Goal: Find contact information: Find contact information

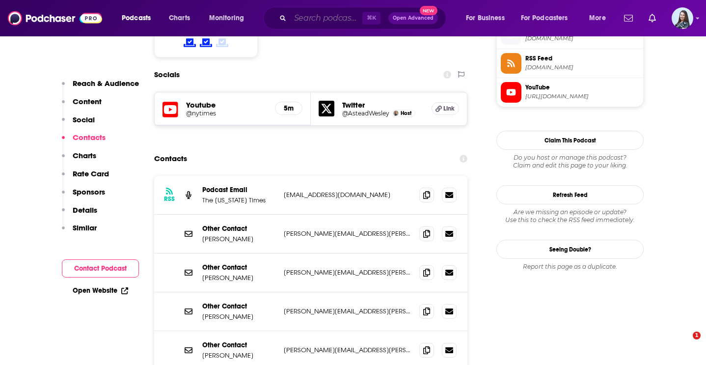
click at [321, 18] on input "Search podcasts, credits, & more..." at bounding box center [326, 18] width 72 height 16
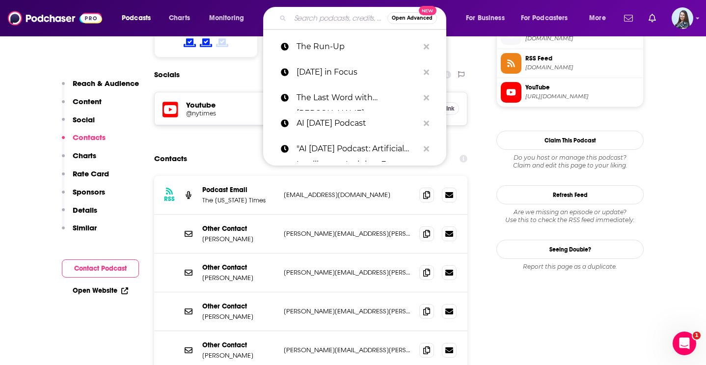
paste input "The [PERSON_NAME] Show"
type input "The [PERSON_NAME] Show"
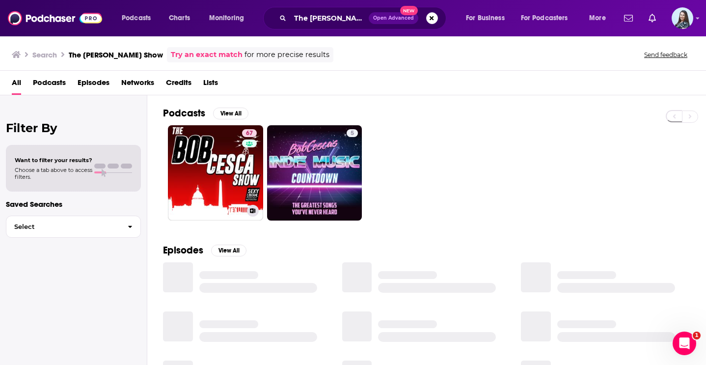
click at [247, 174] on div "67" at bounding box center [250, 167] width 17 height 76
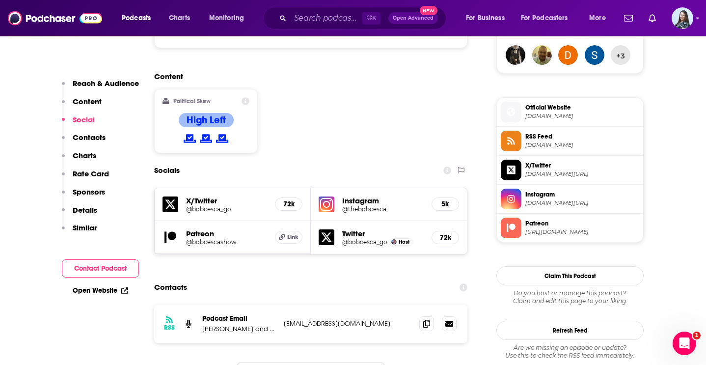
scroll to position [785, 0]
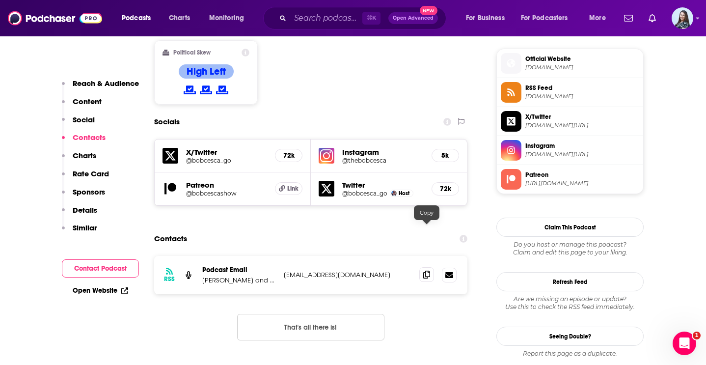
click at [424, 271] on icon at bounding box center [426, 275] width 7 height 8
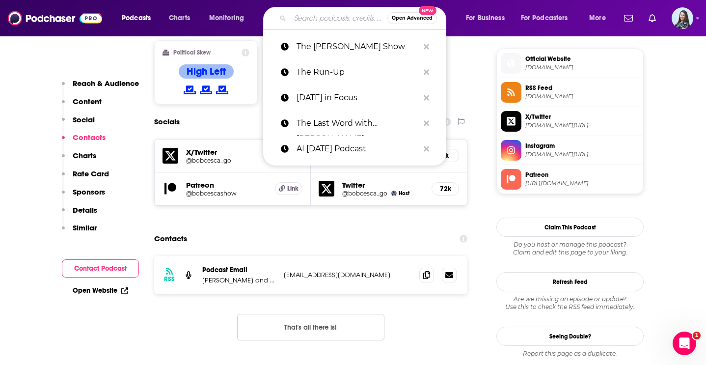
click at [325, 16] on input "Search podcasts, credits, & more..." at bounding box center [338, 18] width 97 height 16
paste input "The 11th Hour with [PERSON_NAME]"
type input "The 11th Hour with [PERSON_NAME]"
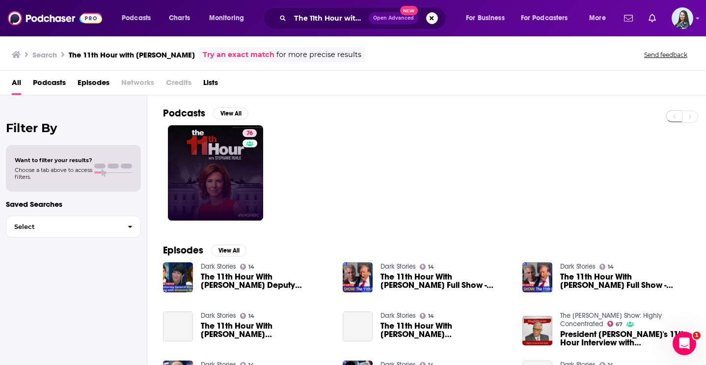
click at [237, 154] on div "Has guests" at bounding box center [248, 157] width 41 height 15
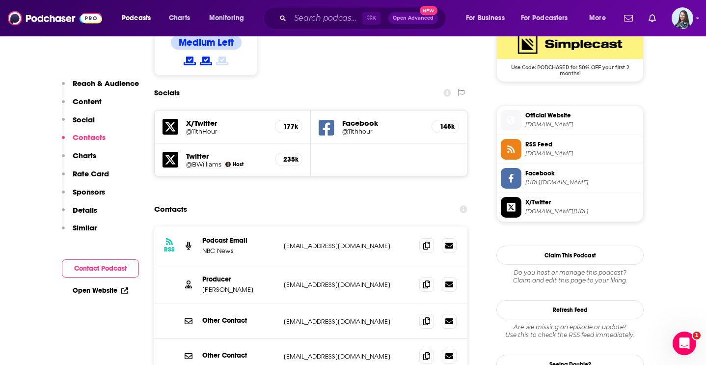
scroll to position [824, 0]
click at [424, 279] on icon at bounding box center [426, 283] width 7 height 8
click at [341, 17] on input "Search podcasts, credits, & more..." at bounding box center [326, 18] width 72 height 16
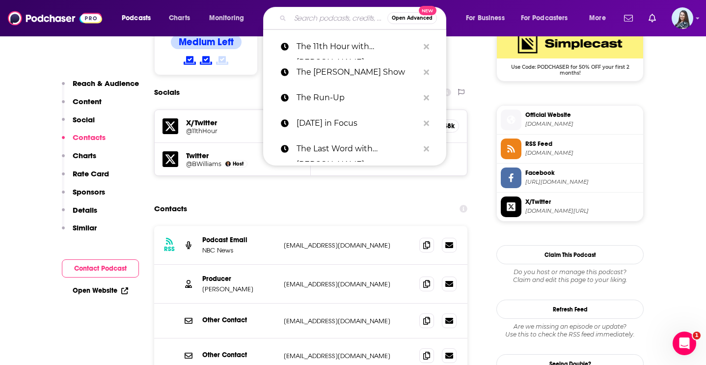
paste input "Honestly with [PERSON_NAME]"
type input "Honestly with [PERSON_NAME]"
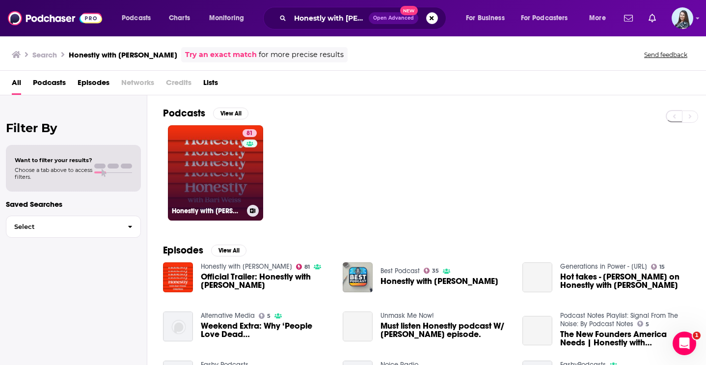
click at [184, 181] on link "81 Honestly with [PERSON_NAME]" at bounding box center [215, 172] width 95 height 95
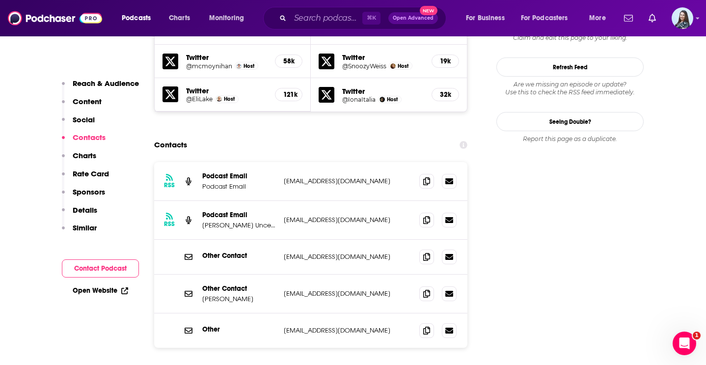
scroll to position [914, 0]
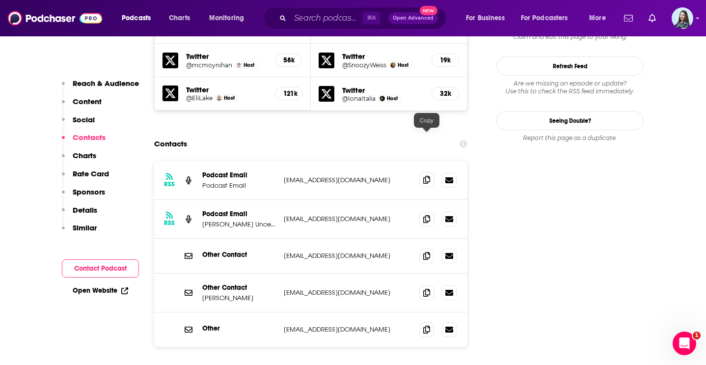
click at [426, 176] on icon at bounding box center [426, 180] width 7 height 8
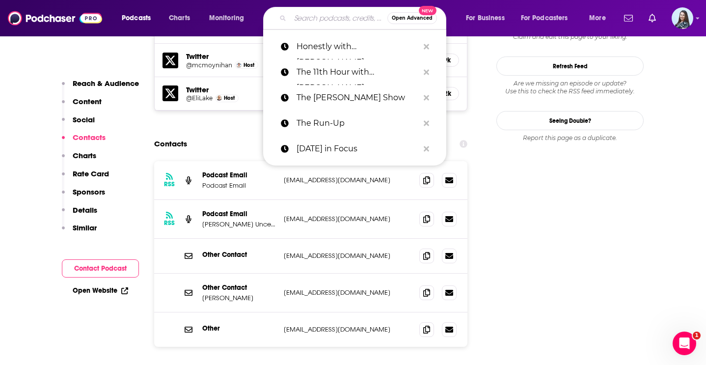
click at [302, 21] on input "Search podcasts, credits, & more..." at bounding box center [338, 18] width 97 height 16
paste input "The [PERSON_NAME] Show"
type input "The [PERSON_NAME] Show"
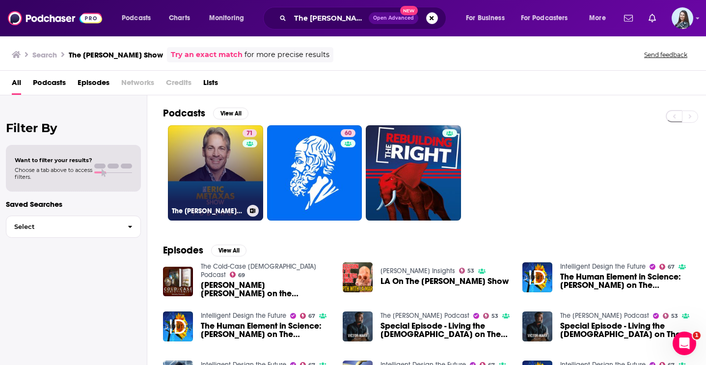
click at [195, 168] on link "71 The [PERSON_NAME] Show" at bounding box center [215, 172] width 95 height 95
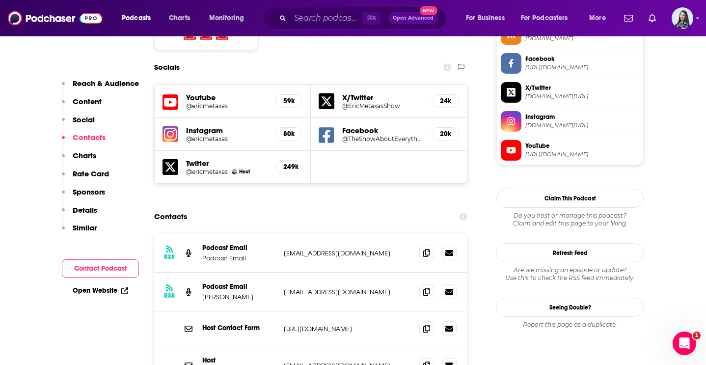
scroll to position [864, 0]
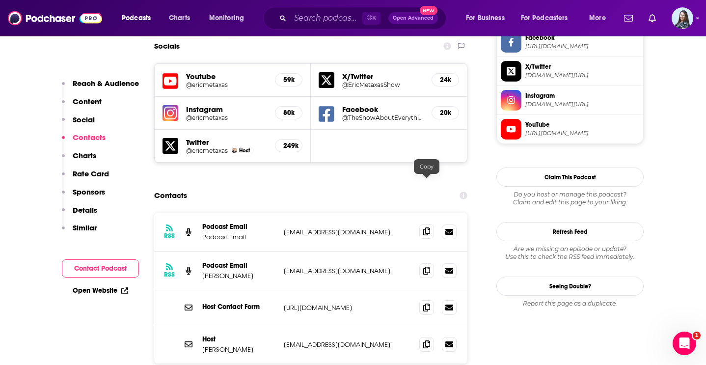
click at [419, 224] on span at bounding box center [426, 231] width 15 height 15
